Goal: Transaction & Acquisition: Obtain resource

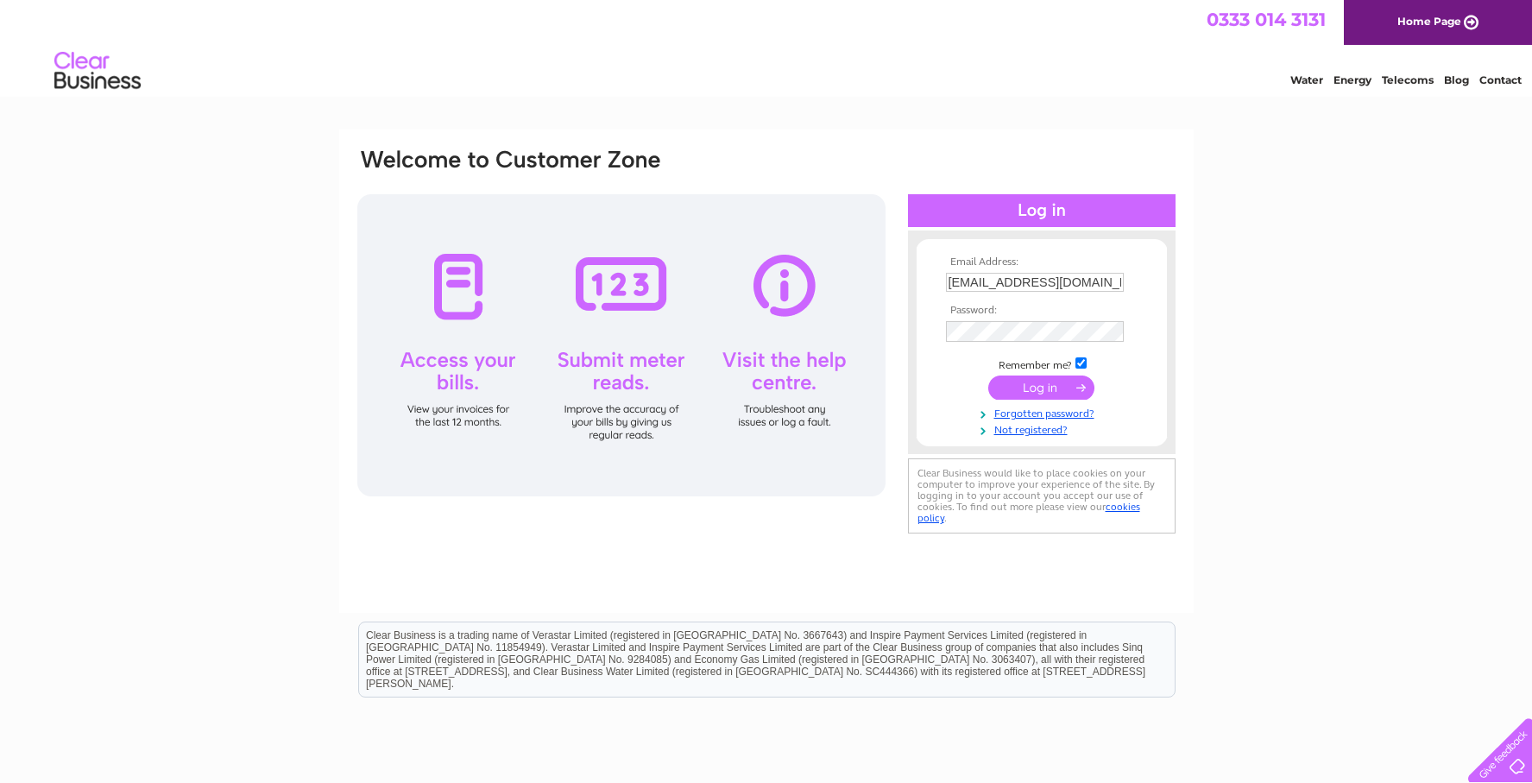
click at [1054, 389] on input "submit" at bounding box center [1041, 387] width 106 height 24
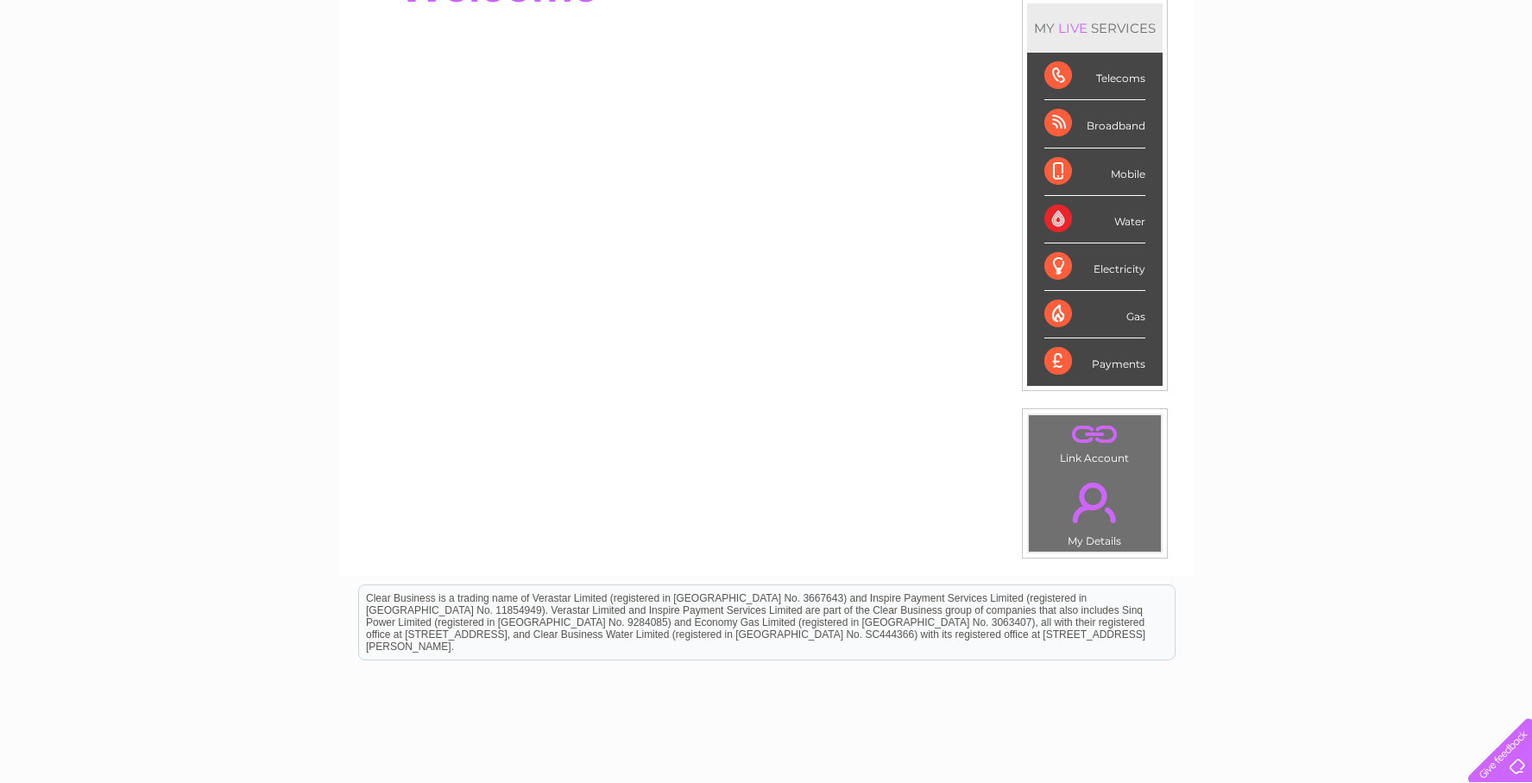
scroll to position [144, 0]
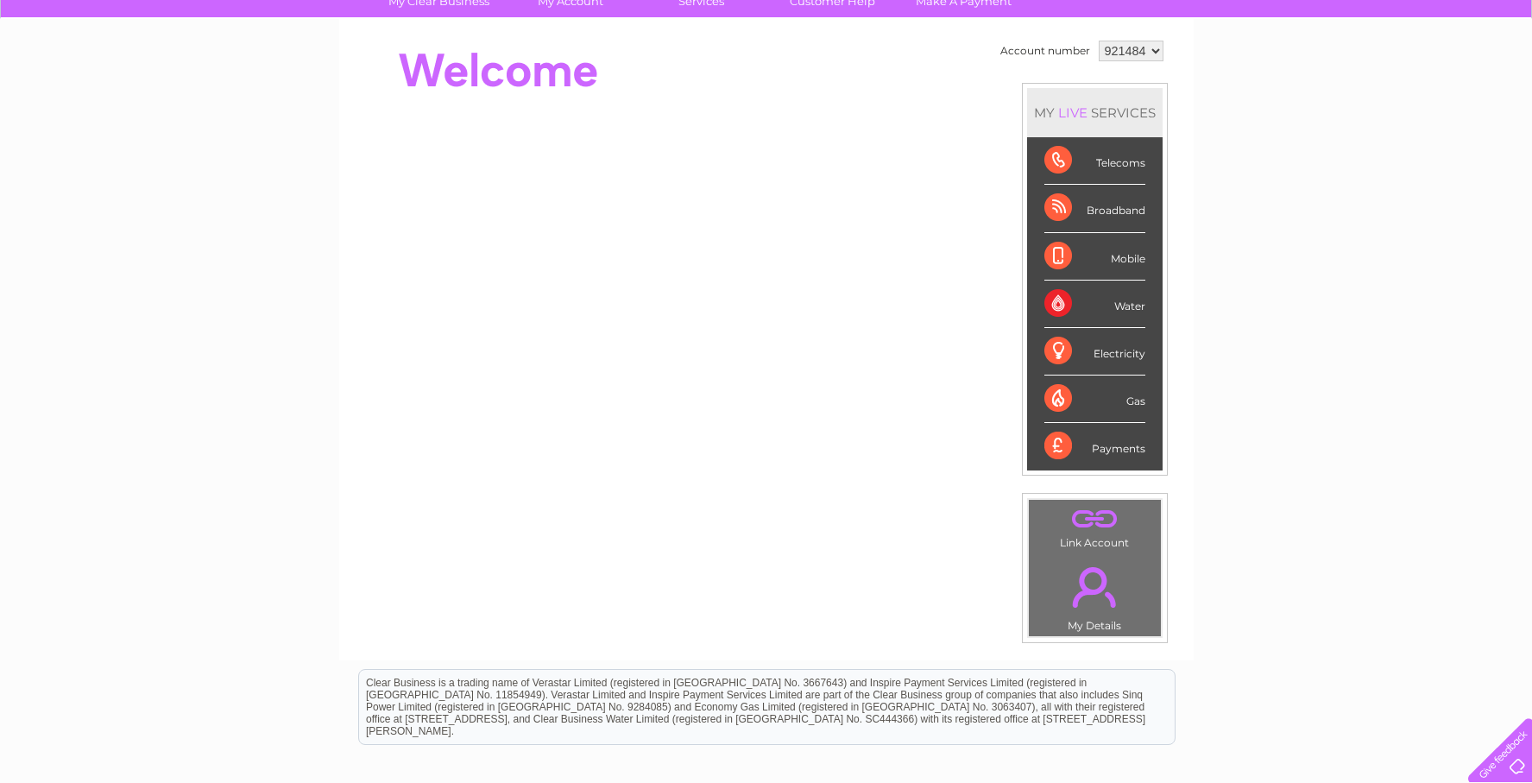
click at [1101, 301] on div "Water" at bounding box center [1094, 304] width 101 height 47
click at [1052, 301] on div "Water" at bounding box center [1094, 304] width 101 height 47
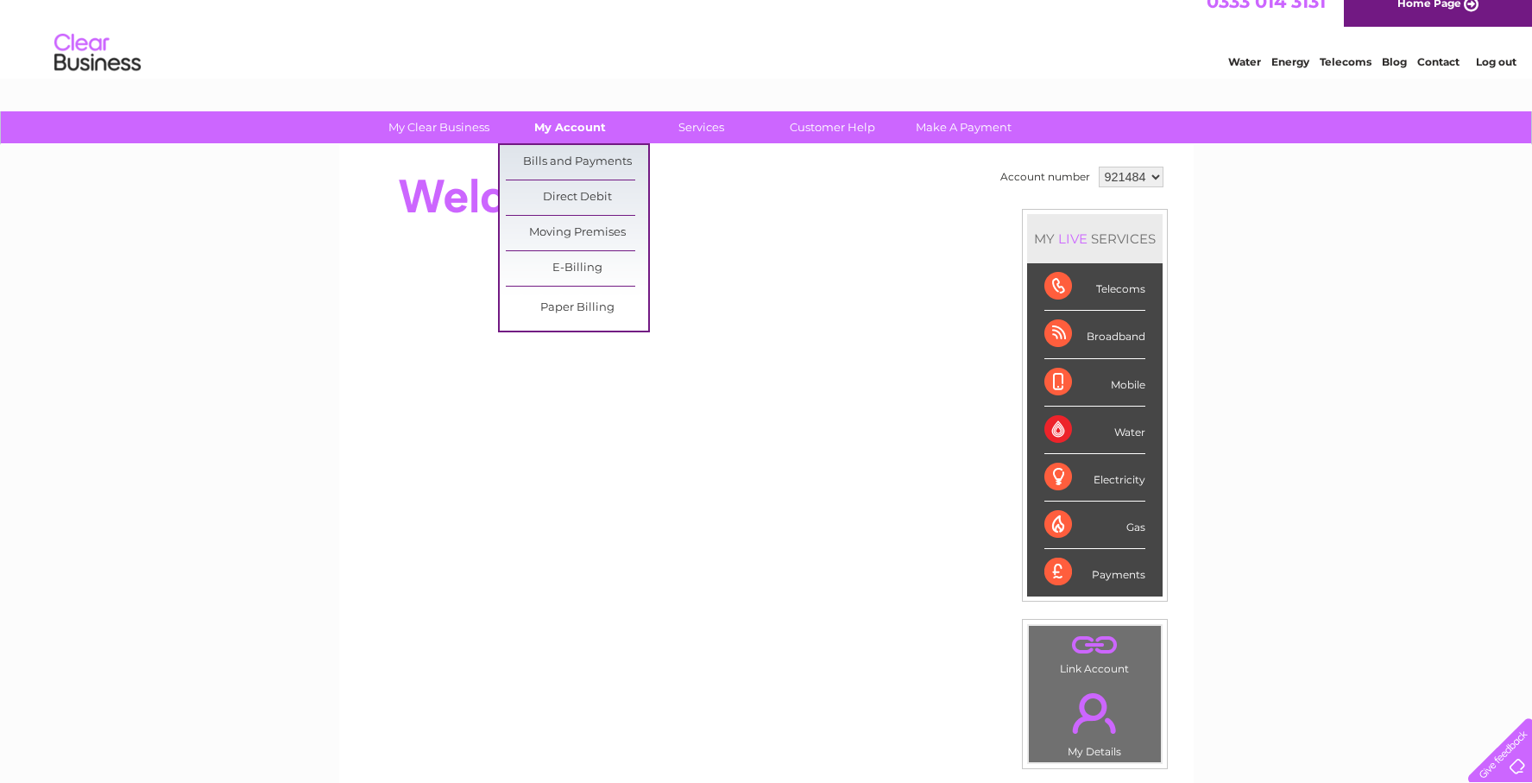
scroll to position [22, 0]
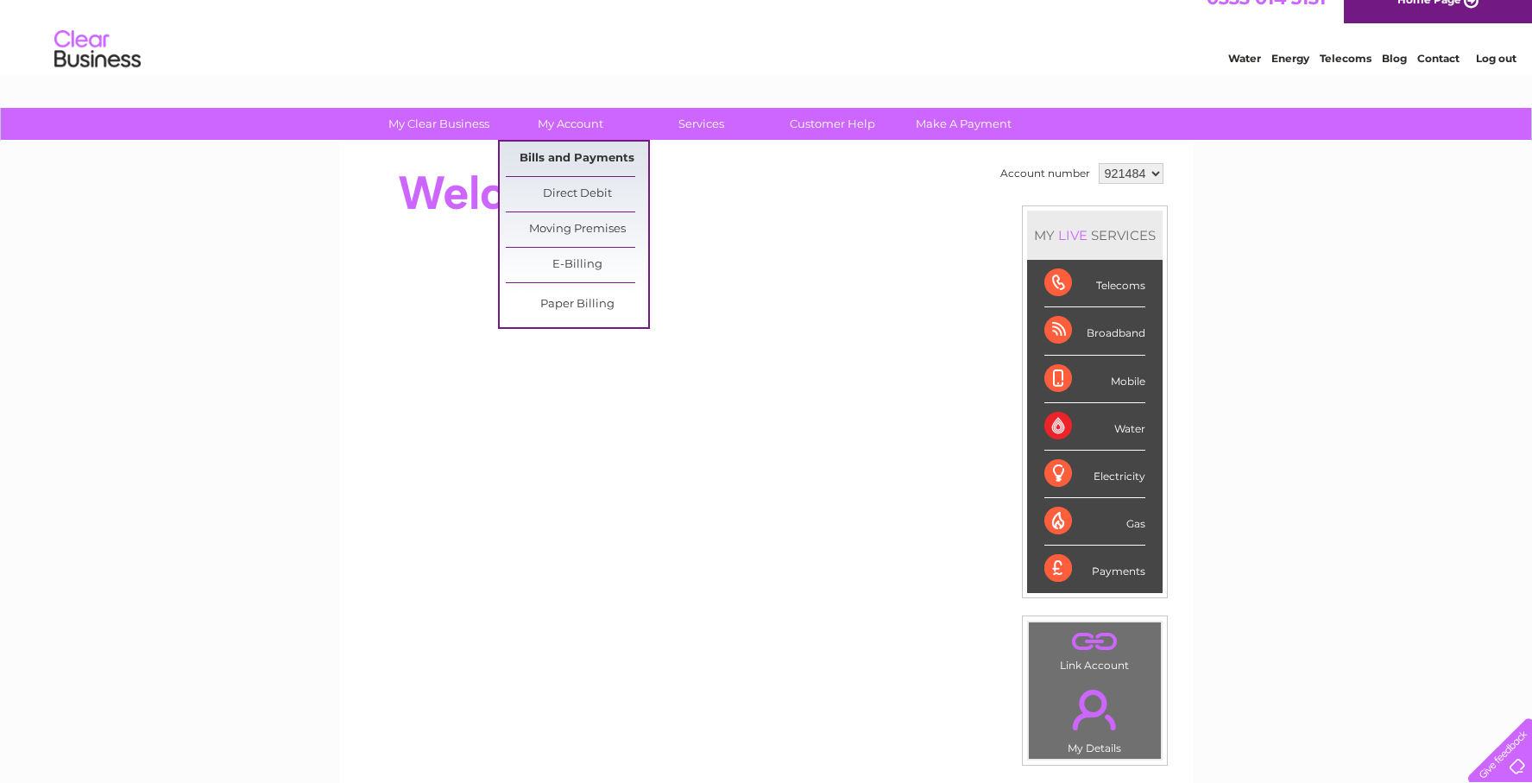
click at [575, 152] on link "Bills and Payments" at bounding box center [577, 159] width 142 height 35
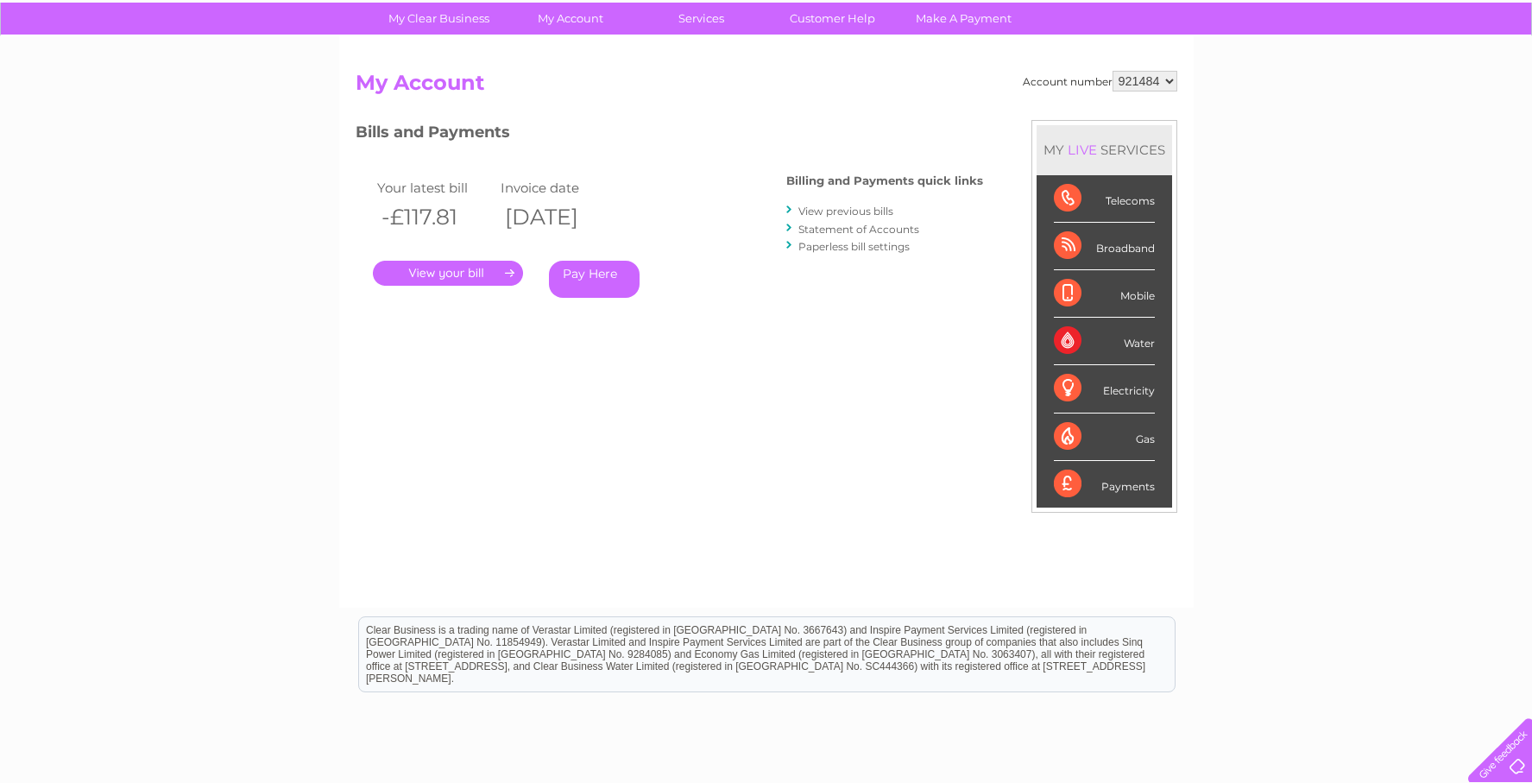
scroll to position [114, 0]
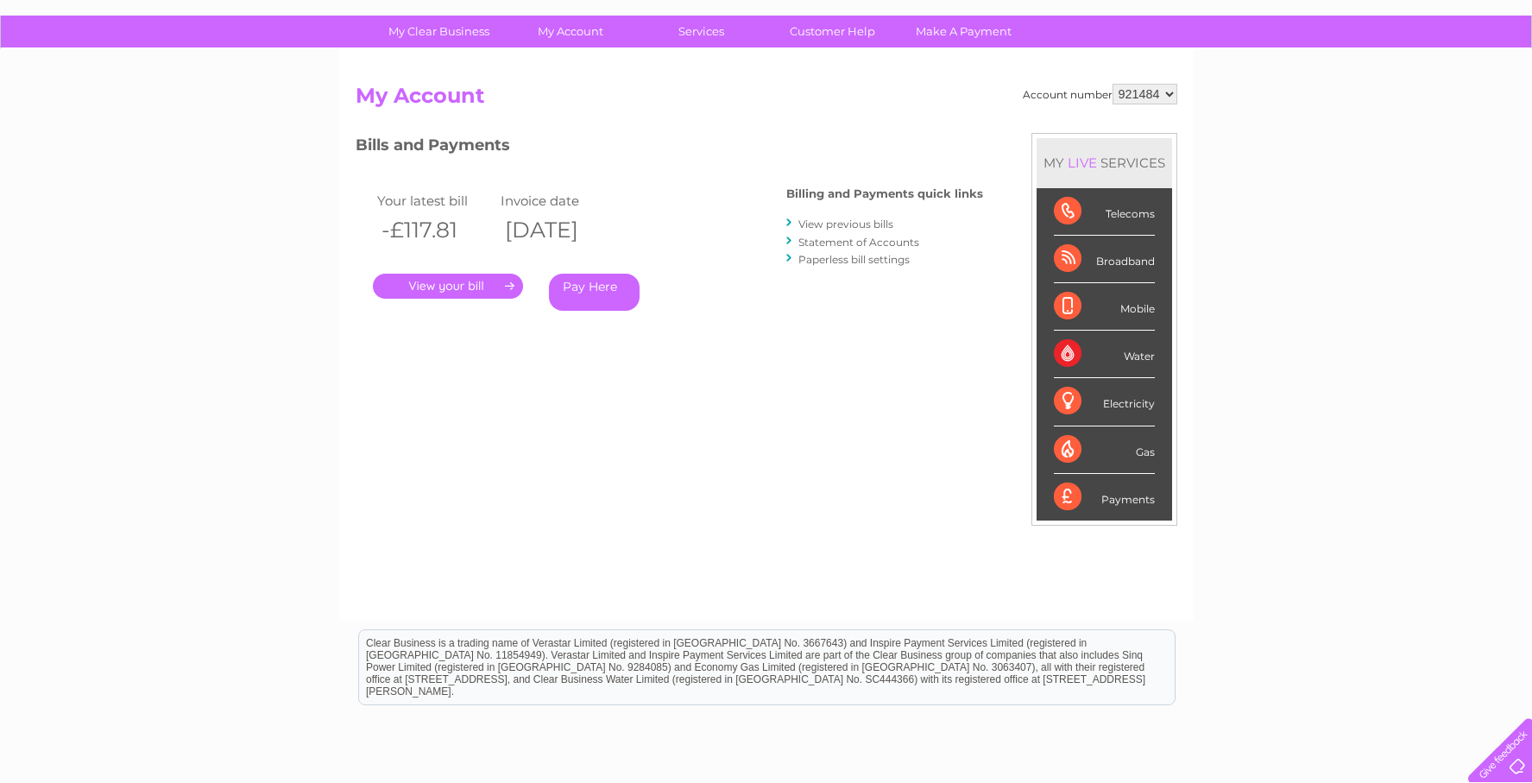
click at [488, 284] on link "." at bounding box center [448, 286] width 150 height 25
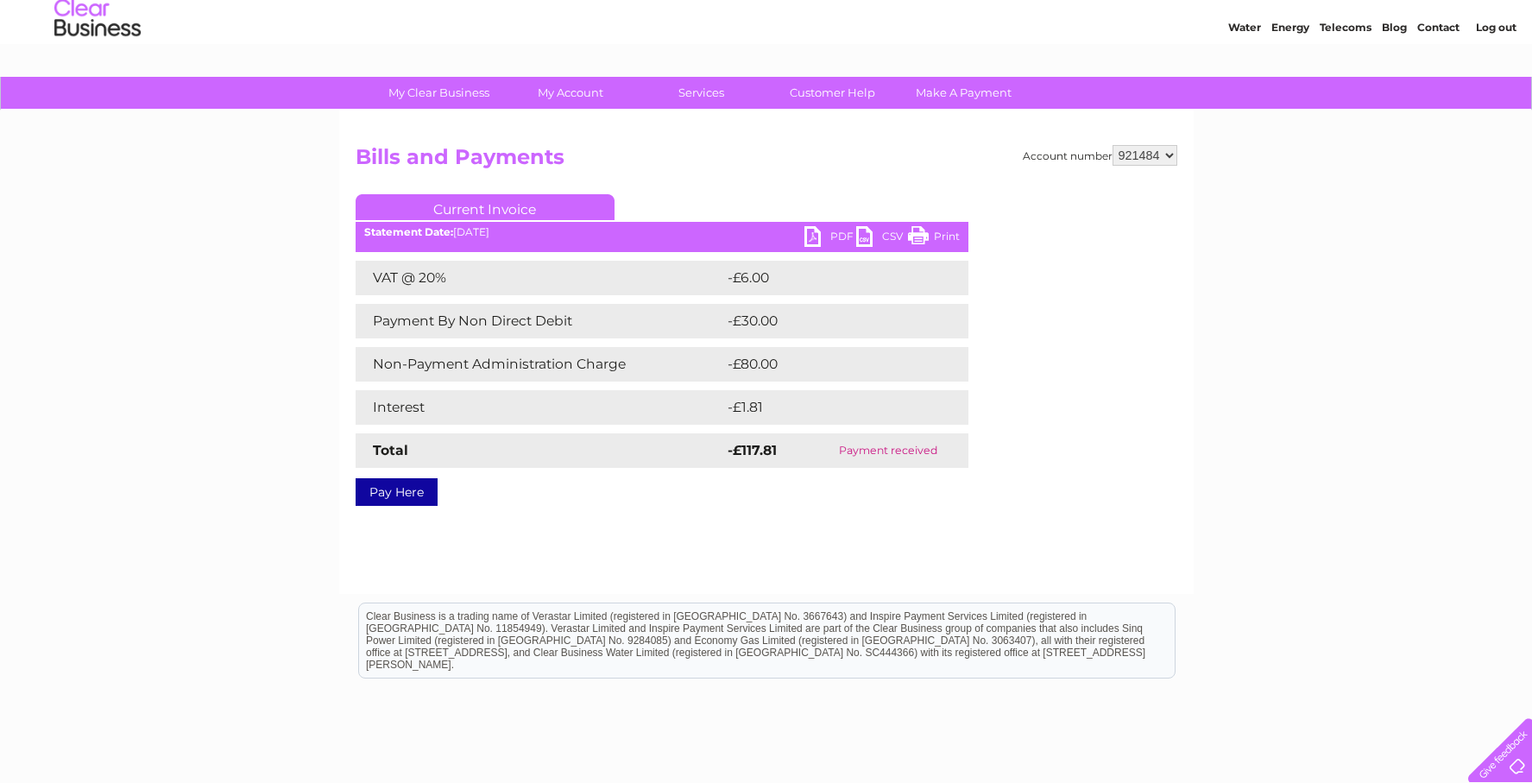
scroll to position [59, 0]
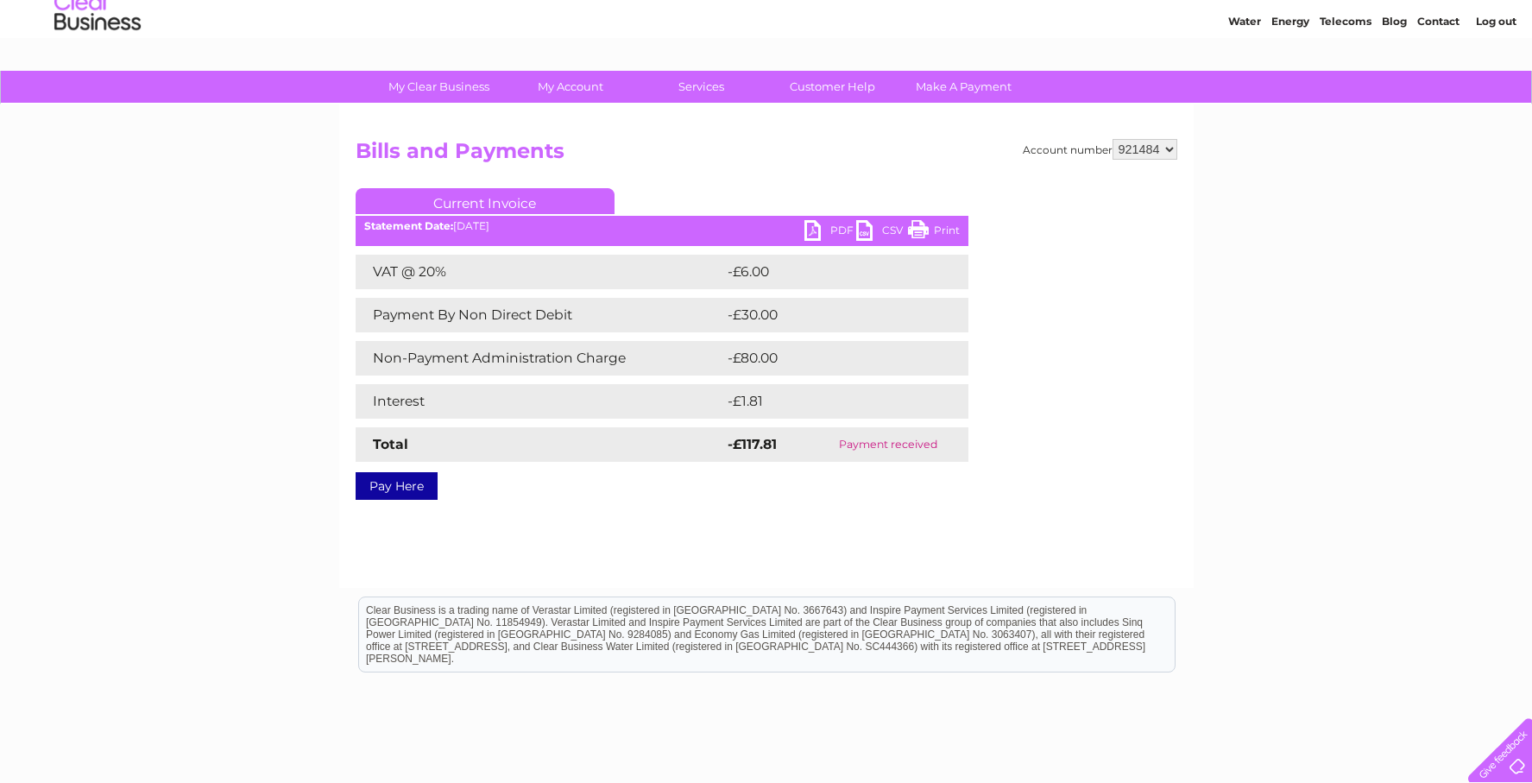
click at [811, 227] on link "PDF" at bounding box center [830, 232] width 52 height 25
click at [526, 230] on div "Statement Date: 02/04/2025" at bounding box center [662, 226] width 613 height 12
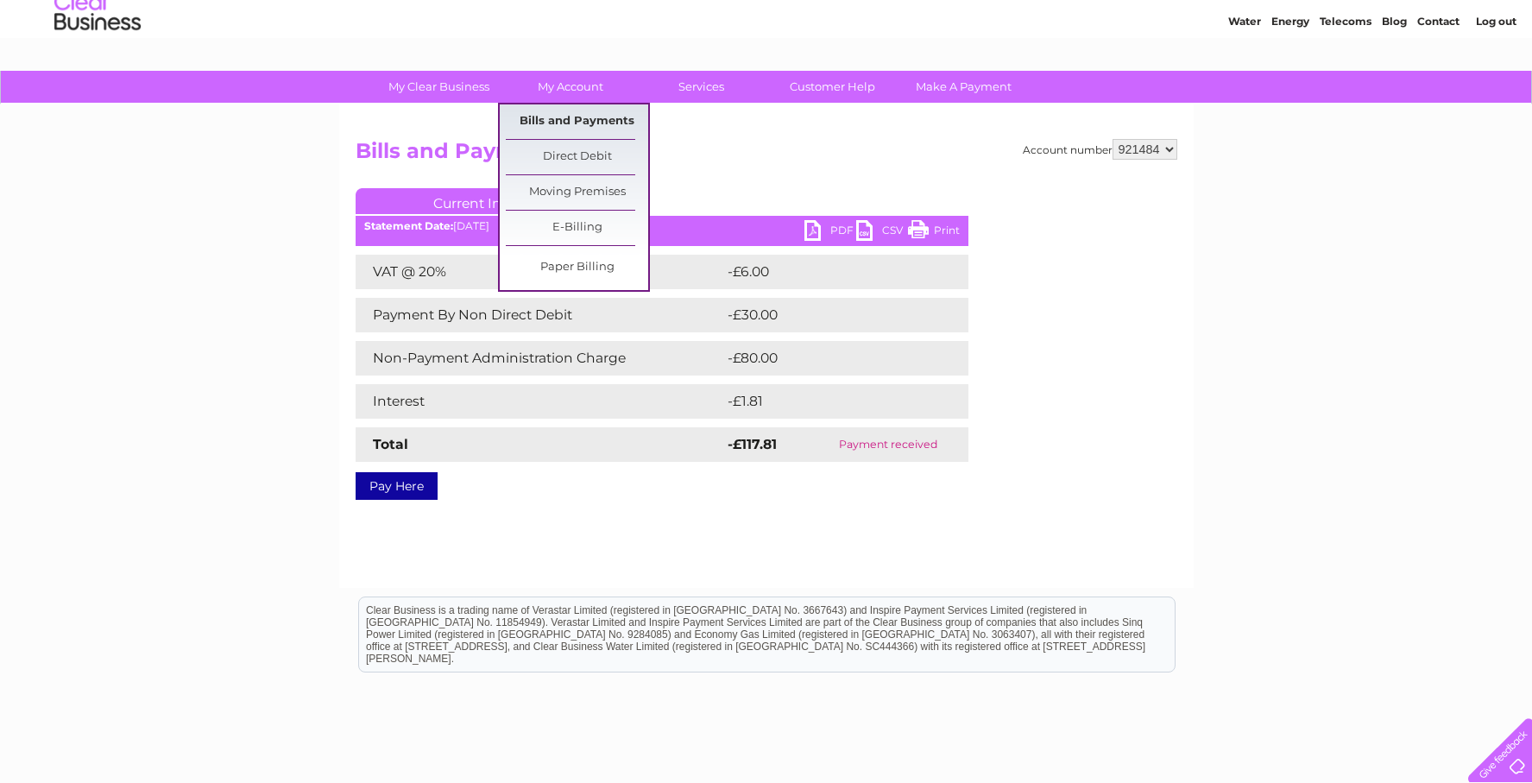
click at [571, 126] on link "Bills and Payments" at bounding box center [577, 121] width 142 height 35
click at [583, 120] on link "Bills and Payments" at bounding box center [577, 121] width 142 height 35
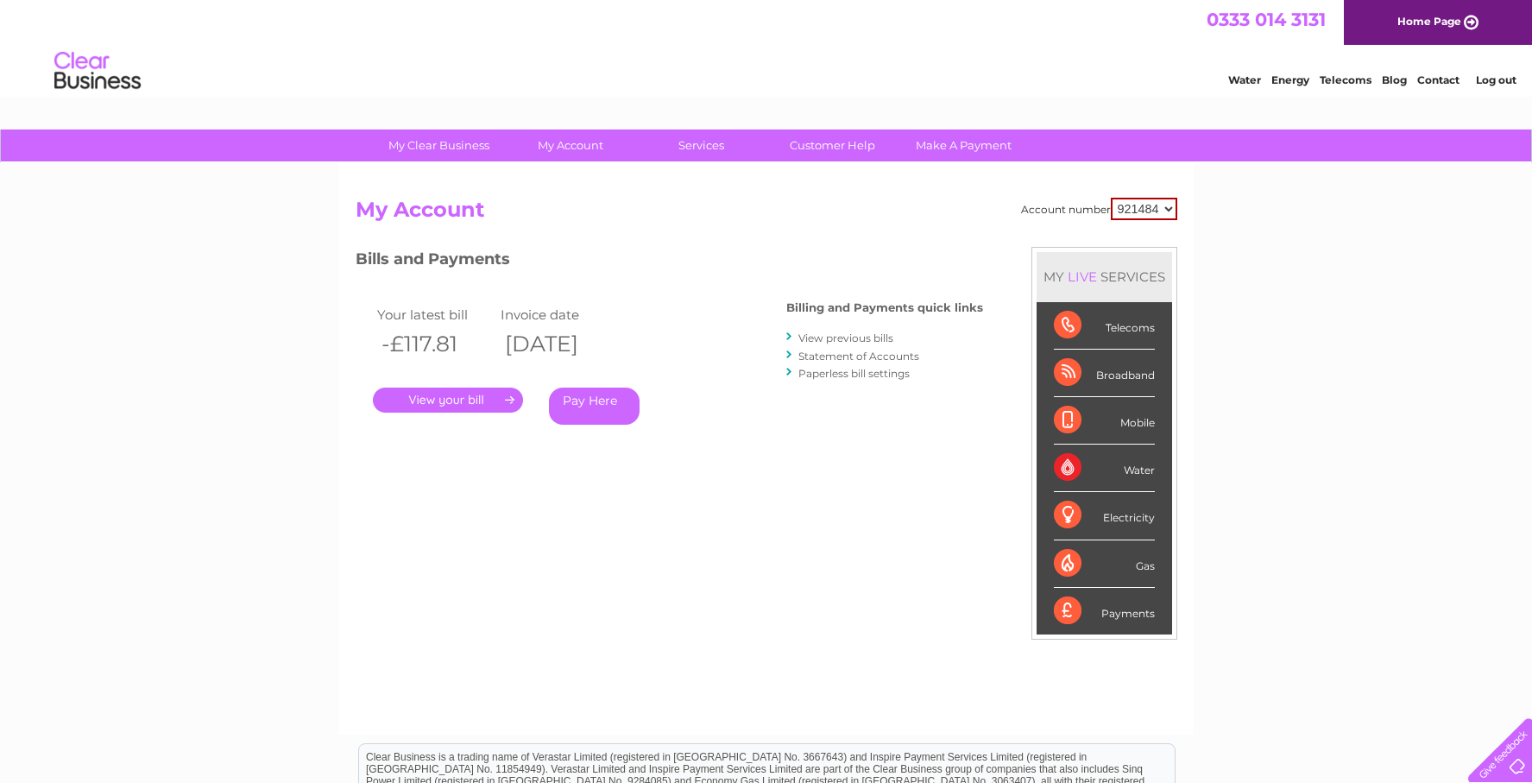
click at [843, 338] on link "View previous bills" at bounding box center [845, 337] width 95 height 13
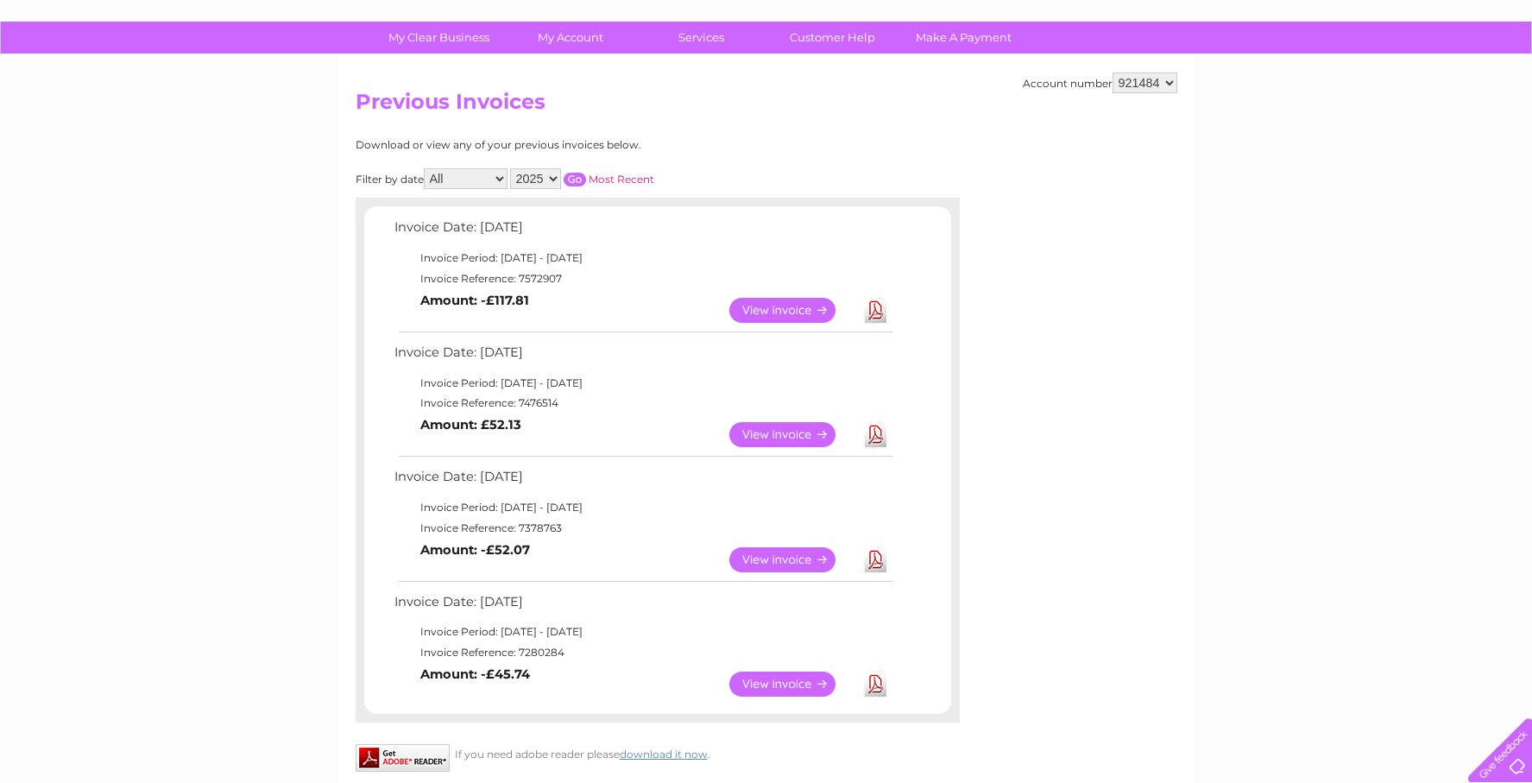
scroll to position [104, 0]
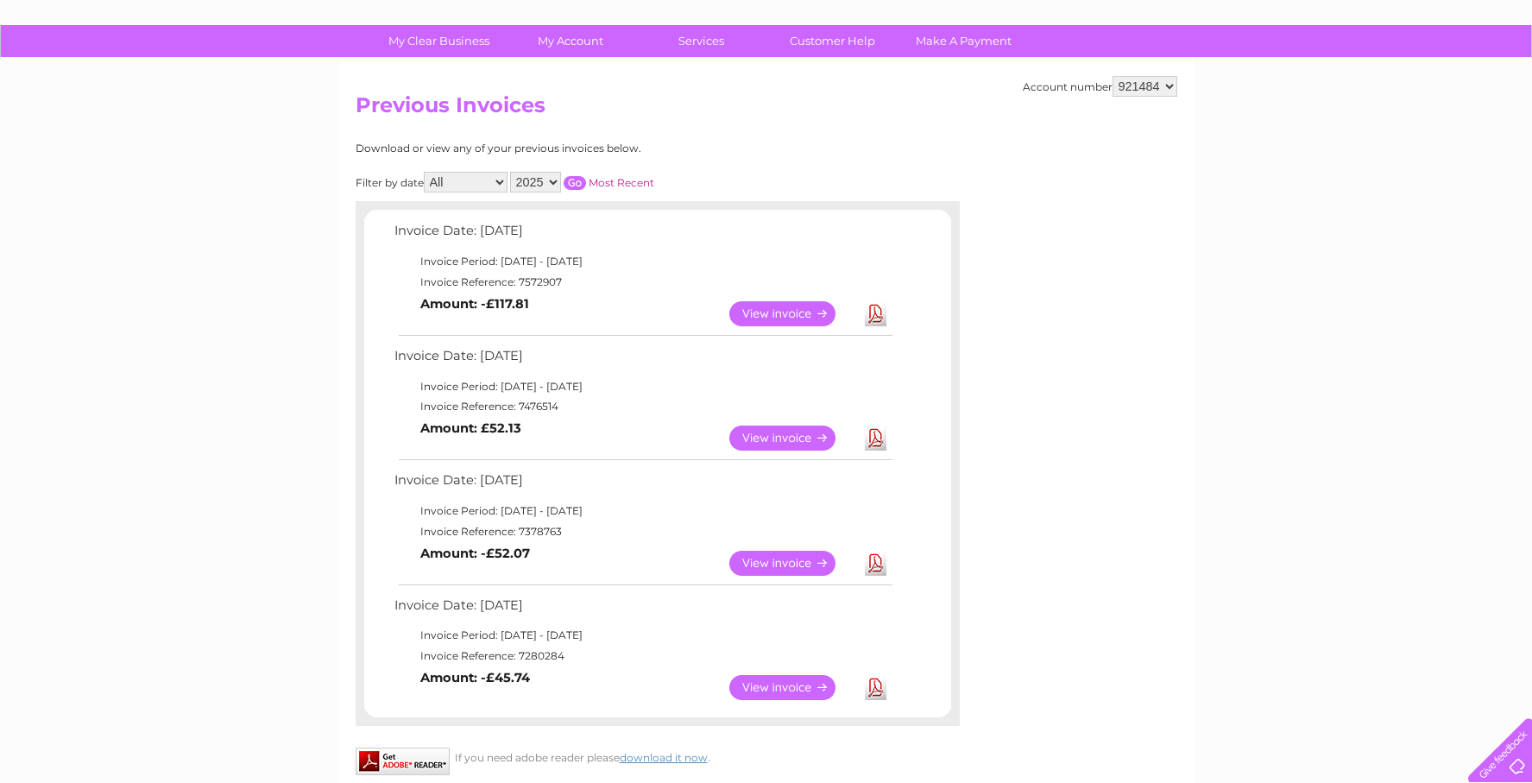
click at [619, 183] on link "Most Recent" at bounding box center [622, 182] width 66 height 13
